Goal: Task Accomplishment & Management: Use online tool/utility

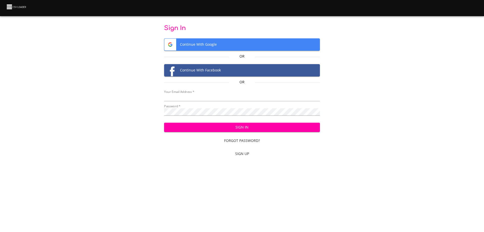
type input "bill@pittmandental.com"
click at [220, 126] on span "Sign In" at bounding box center [242, 127] width 148 height 6
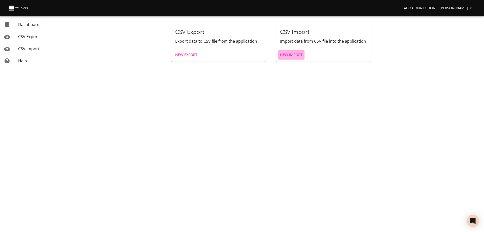
click at [287, 56] on span "New Import" at bounding box center [291, 55] width 22 height 6
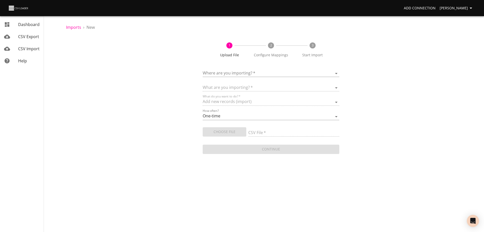
click at [274, 71] on body "Add Connection [PERSON_NAME] Dashboard CSV Export CSV Import Help Imports › New…" at bounding box center [242, 116] width 484 height 232
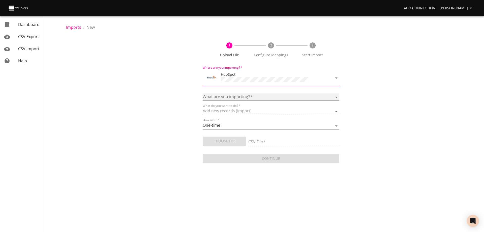
click at [255, 94] on select "Calls Companies Contacts Deals Emails Line items Meetings Notes Products Tasks …" at bounding box center [271, 96] width 137 height 7
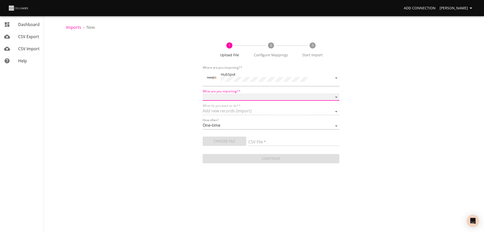
select select "deals"
click at [203, 93] on select "Calls Companies Contacts Deals Emails Line items Meetings Notes Products Tasks …" at bounding box center [271, 96] width 137 height 7
click at [236, 141] on span "Choose File" at bounding box center [225, 141] width 36 height 6
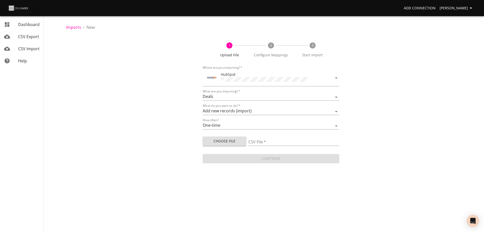
type input "Doctor Daily Sales 08152025.csv"
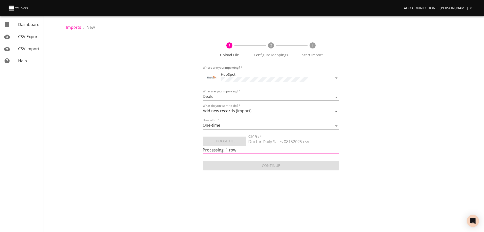
click at [339, 199] on body "Add Connection [PERSON_NAME] Dashboard CSV Export CSV Import Help Imports › New…" at bounding box center [242, 116] width 484 height 232
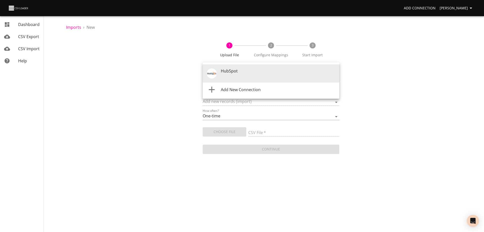
click at [295, 72] on body "Add Connection [PERSON_NAME] Dashboard CSV Export CSV Import Help Imports › New…" at bounding box center [242, 116] width 484 height 232
click at [295, 72] on div "HubSpot" at bounding box center [278, 74] width 114 height 12
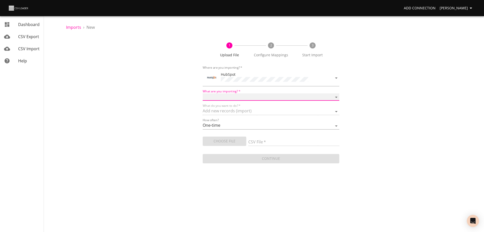
click at [293, 96] on select "Calls Companies Contacts Deals Emails Line items Meetings Notes Products Tasks …" at bounding box center [271, 96] width 137 height 7
select select "deals"
click at [203, 93] on select "Calls Companies Contacts Deals Emails Line items Meetings Notes Products Tasks …" at bounding box center [271, 96] width 137 height 7
click at [236, 139] on span "Choose File" at bounding box center [225, 141] width 36 height 6
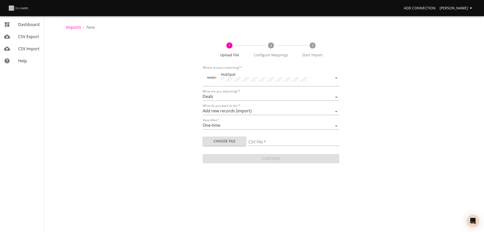
type input "Doctor Daily Sales 08152025.csv"
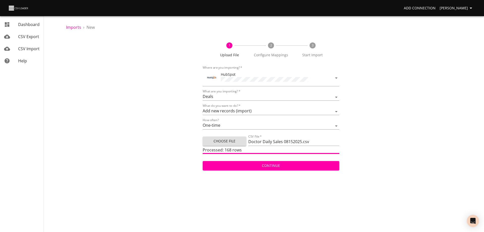
click at [282, 163] on span "Continue" at bounding box center [271, 165] width 129 height 6
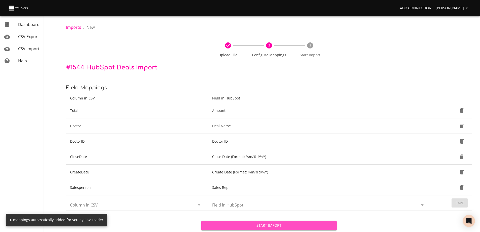
click at [283, 225] on span "Start Import" at bounding box center [269, 225] width 127 height 6
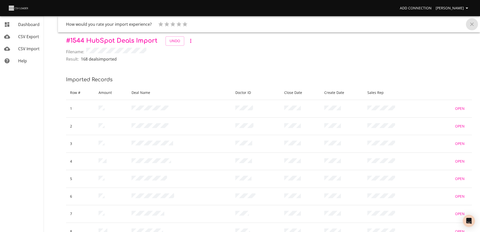
click at [472, 23] on icon "Close" at bounding box center [472, 24] width 6 height 6
